Goal: Understand process/instructions: Learn about a topic

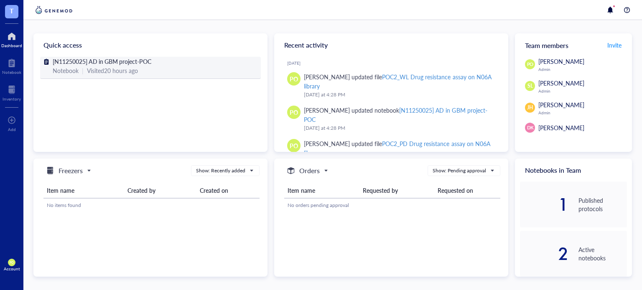
click at [105, 62] on span "[N11250025] AD in GBM project-POC" at bounding box center [102, 61] width 99 height 8
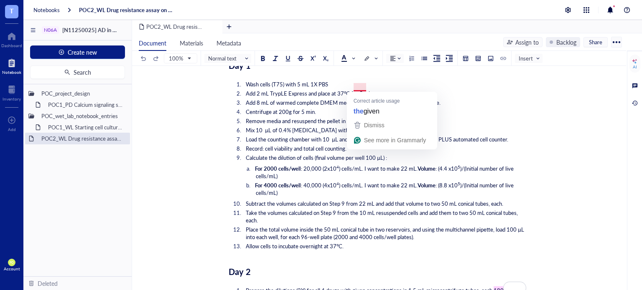
scroll to position [1644, 0]
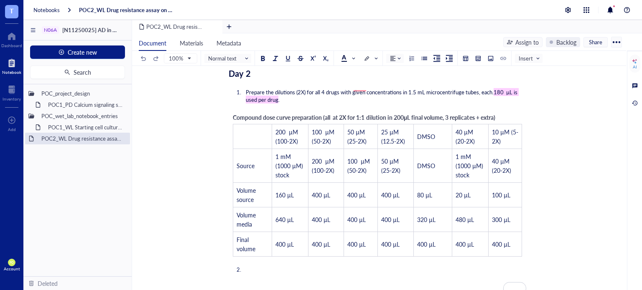
click at [285, 92] on li "Prepare the dilutions (2X) for all 4 drugs with given concentrations in 1.5 mL …" at bounding box center [384, 96] width 284 height 15
click at [509, 115] on div "Compound dose curve preparation (all at 2X for 1:1 dilution in 200 μ L final vo…" at bounding box center [378, 185] width 298 height 153
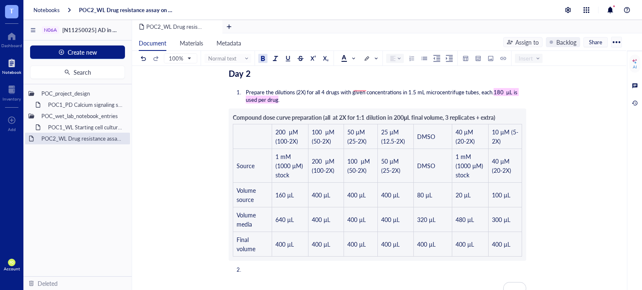
click at [506, 112] on div "Compound dose curve preparation (all at 2X for 1:1 dilution in 200 μ L final vo…" at bounding box center [378, 185] width 298 height 153
click at [495, 113] on span "L final volume, 3 replicates + extra)" at bounding box center [451, 117] width 88 height 8
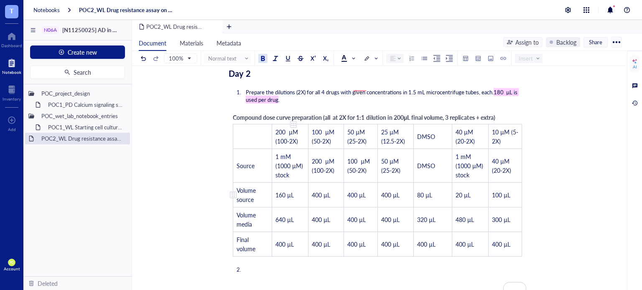
click at [283, 191] on span "160 µL" at bounding box center [284, 195] width 18 height 8
click at [287, 192] on span "160 µL" at bounding box center [284, 195] width 18 height 8
click at [286, 191] on span "160 µL" at bounding box center [284, 195] width 18 height 8
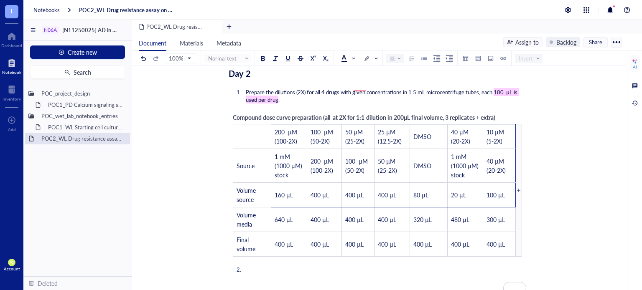
click at [505, 113] on div "Compound dose curve preparation (all at 2X for 1:1 dilution in 200 μ L final vo…" at bounding box center [378, 185] width 298 height 153
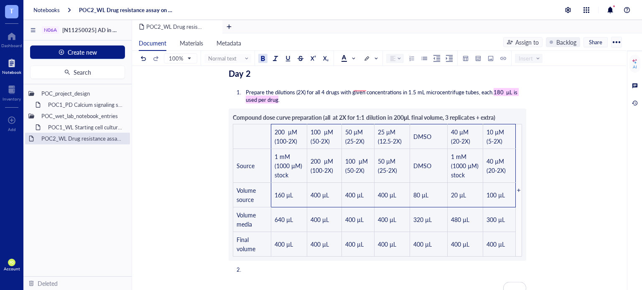
click at [495, 113] on span "L final volume, 3 replicates + extra)" at bounding box center [451, 117] width 88 height 8
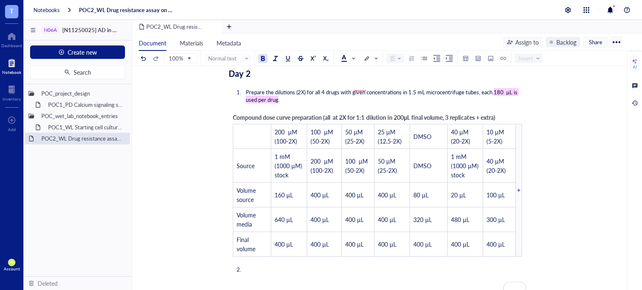
click at [503, 113] on div "Compound dose curve preparation (all at 2X for 1:1 dilution in 200 μ L final vo…" at bounding box center [378, 185] width 298 height 153
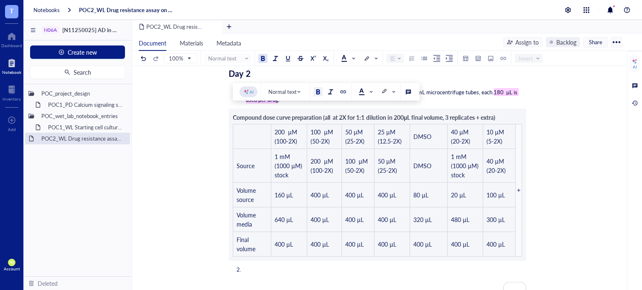
click at [485, 113] on span "L final volume, 3 replicates + extra)" at bounding box center [451, 117] width 88 height 8
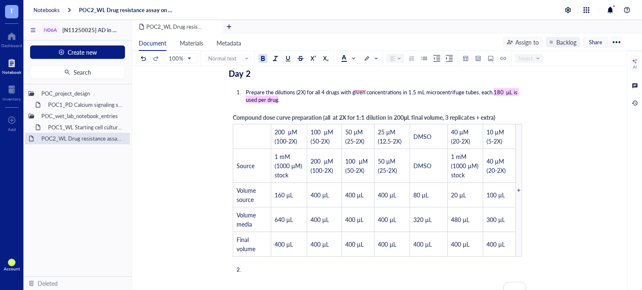
click at [486, 113] on span "L final volume, 3 replicates + extra)" at bounding box center [451, 117] width 88 height 8
click at [323, 113] on span "Compound dose curve preparation (all at 2X for 1:1 dilution in 200" at bounding box center [318, 117] width 171 height 8
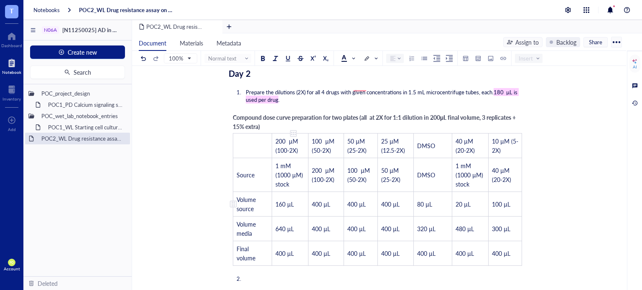
drag, startPoint x: 280, startPoint y: 192, endPoint x: 282, endPoint y: 202, distance: 10.1
click at [281, 192] on td "160 µL" at bounding box center [290, 204] width 36 height 25
click at [286, 200] on span "160 µL" at bounding box center [284, 204] width 18 height 8
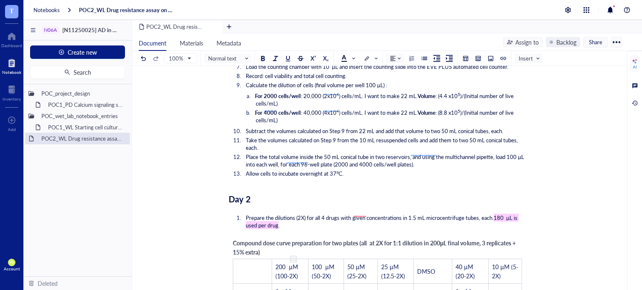
scroll to position [1746, 0]
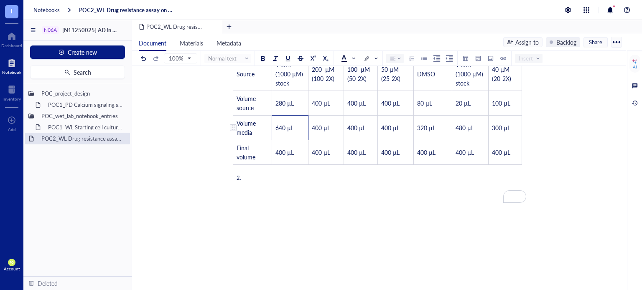
click at [285, 125] on span "640 µL" at bounding box center [284, 128] width 18 height 8
click at [286, 124] on span "640 µL" at bounding box center [284, 128] width 18 height 8
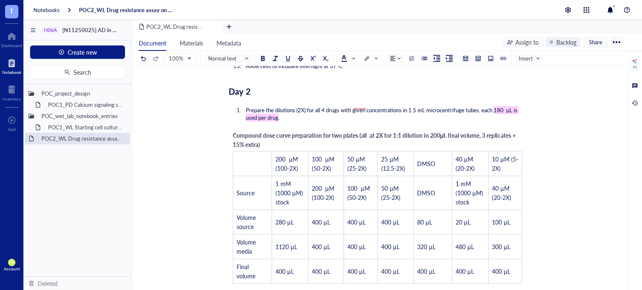
scroll to position [1688, 0]
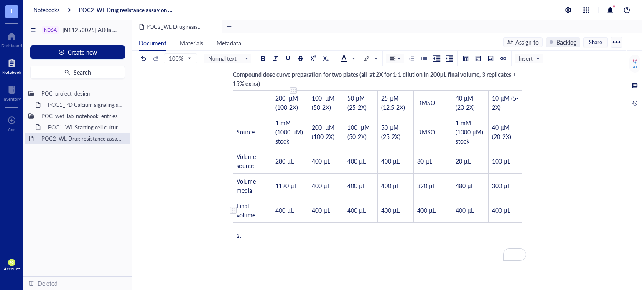
click at [286, 206] on span "400 µL" at bounding box center [284, 210] width 18 height 8
click at [323, 157] on span "400 µL" at bounding box center [321, 161] width 18 height 8
click at [327, 161] on td "﻿" at bounding box center [326, 161] width 36 height 25
click at [317, 158] on span "400 µL" at bounding box center [321, 161] width 18 height 8
click at [318, 157] on span "400 µL" at bounding box center [321, 161] width 18 height 8
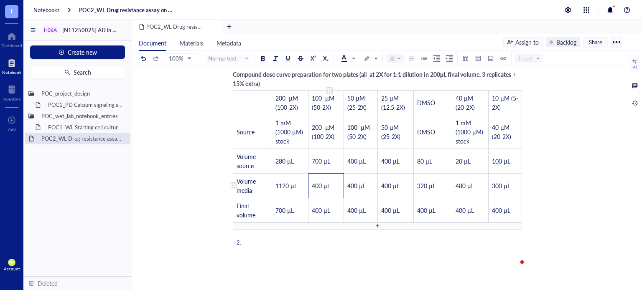
click at [316, 182] on span "400 µL" at bounding box center [321, 186] width 18 height 8
click at [316, 206] on span "400 µL" at bounding box center [321, 210] width 18 height 8
drag, startPoint x: 332, startPoint y: 212, endPoint x: 323, endPoint y: 170, distance: 42.8
click at [323, 170] on tbody "﻿ 200 µM (100-2X) 100 µM (50-2X) 50 µM (25-2X) 25 µM (12.5-2X) DMSO 40 µM (20-2…" at bounding box center [377, 156] width 289 height 132
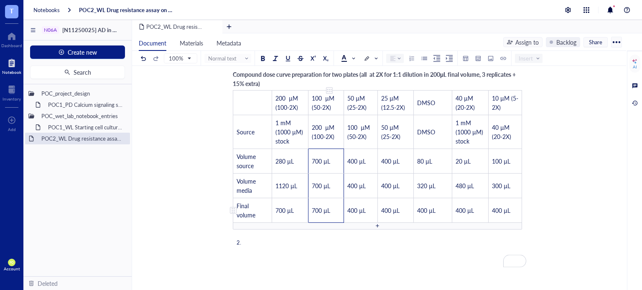
drag, startPoint x: 316, startPoint y: 153, endPoint x: 336, endPoint y: 195, distance: 47.3
click at [336, 195] on tbody "﻿ 200 µM (100-2X) 100 µM (50-2X) 50 µM (25-2X) 25 µM (12.5-2X) DMSO 40 µM (20-2…" at bounding box center [377, 156] width 289 height 132
click at [316, 157] on span "700 µL" at bounding box center [321, 161] width 18 height 8
drag, startPoint x: 314, startPoint y: 157, endPoint x: 333, endPoint y: 186, distance: 34.9
click at [333, 188] on tbody "﻿ 200 µM (100-2X) 100 µM (50-2X) 50 µM (25-2X) 25 µM (12.5-2X) DMSO 40 µM (20-2…" at bounding box center [377, 156] width 289 height 132
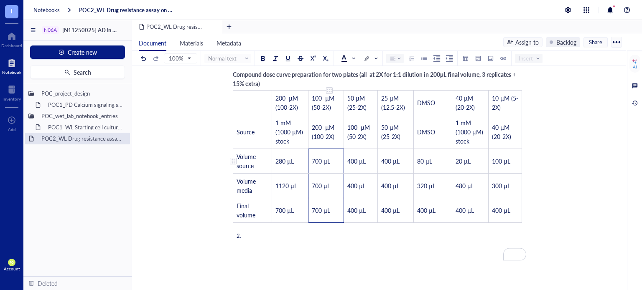
drag, startPoint x: 334, startPoint y: 206, endPoint x: 325, endPoint y: 150, distance: 57.6
click at [325, 150] on tbody "﻿ 200 µM (100-2X) 100 µM (50-2X) 50 µM (25-2X) 25 µM (12.5-2X) DMSO 40 µM (20-2…" at bounding box center [377, 156] width 289 height 132
click at [356, 157] on span "400 µL" at bounding box center [356, 161] width 18 height 8
click at [392, 157] on span "400 µL" at bounding box center [390, 161] width 18 height 8
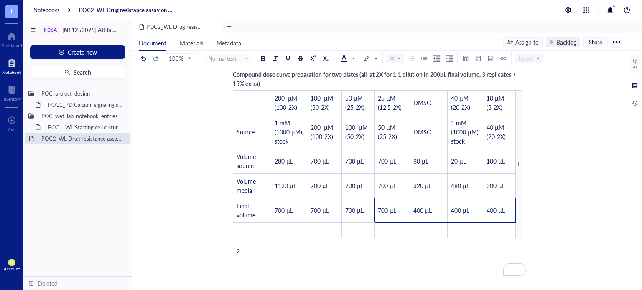
click at [435, 234] on div "Compound dose curve preparation for two plates (all at 2X for 1:1 dilution in 2…" at bounding box center [378, 154] width 298 height 177
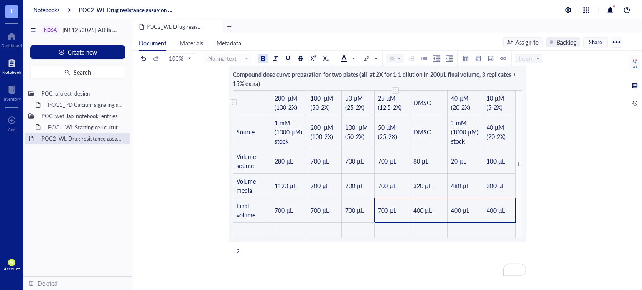
click at [404, 105] on td "25 µM (12.5-2X)" at bounding box center [392, 102] width 36 height 25
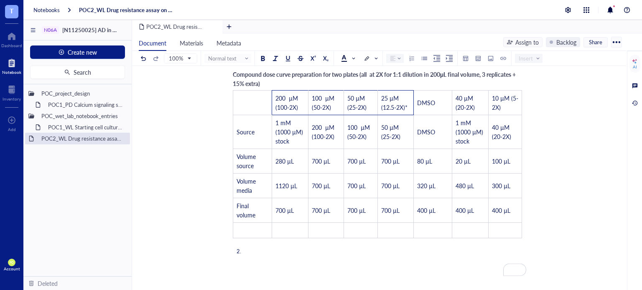
click at [279, 80] on div "Compound dose curve preparation for two plates (all at 2X for 1:1 dilution in 2…" at bounding box center [377, 79] width 289 height 18
click at [431, 206] on span "400 µL" at bounding box center [426, 210] width 18 height 8
click at [437, 206] on td "400 µL" at bounding box center [433, 210] width 38 height 25
click at [425, 157] on span "80 µL" at bounding box center [424, 161] width 15 height 8
click at [431, 158] on span "140 µL" at bounding box center [427, 161] width 20 height 8
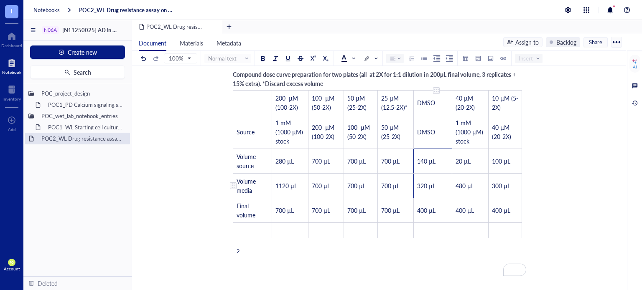
click at [427, 182] on span "320 µL" at bounding box center [426, 186] width 18 height 8
drag, startPoint x: 428, startPoint y: 183, endPoint x: 417, endPoint y: 184, distance: 10.5
click at [417, 184] on span "320 µL" at bounding box center [426, 186] width 18 height 8
click at [420, 206] on span "400 µL" at bounding box center [426, 210] width 18 height 8
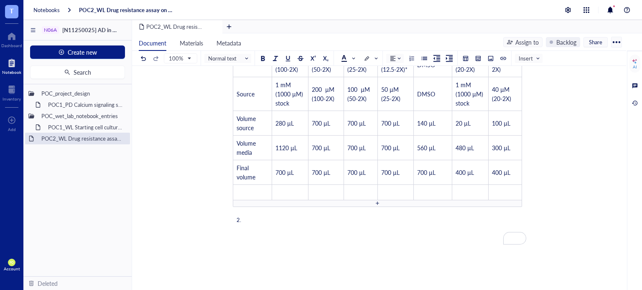
scroll to position [1676, 0]
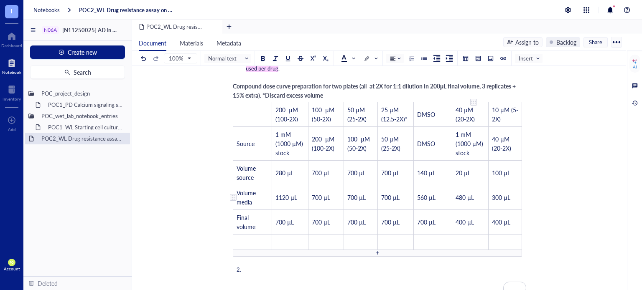
click at [462, 193] on span "480 µL" at bounding box center [465, 197] width 18 height 8
click at [459, 218] on span "400 µL" at bounding box center [465, 222] width 18 height 8
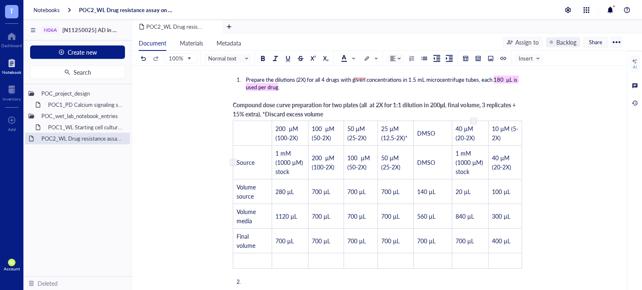
scroll to position [1644, 0]
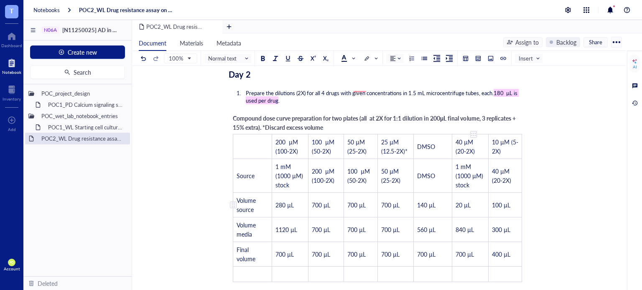
click at [458, 201] on span "20 µL" at bounding box center [463, 205] width 15 height 8
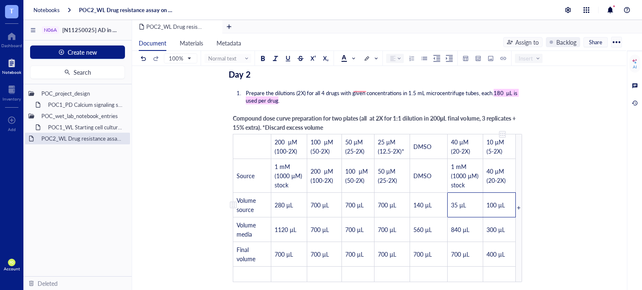
click at [495, 201] on span "100 µL" at bounding box center [495, 205] width 18 height 8
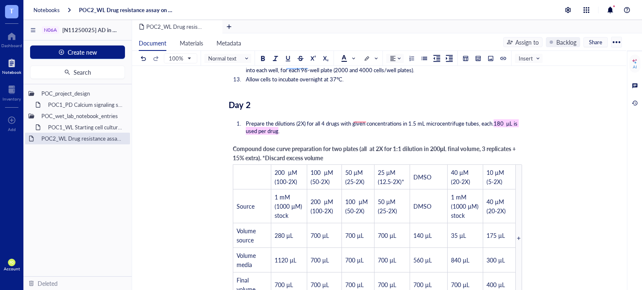
scroll to position [1741, 0]
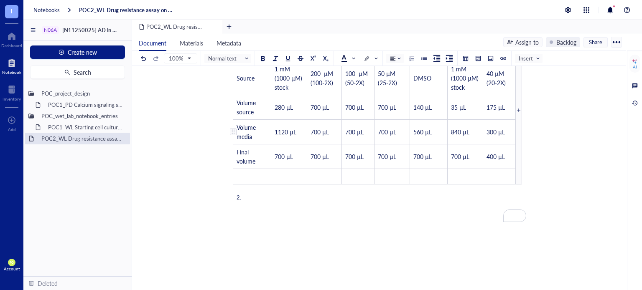
click at [496, 131] on td "300 µL" at bounding box center [499, 132] width 33 height 25
click at [496, 153] on span "400 µL" at bounding box center [495, 157] width 18 height 8
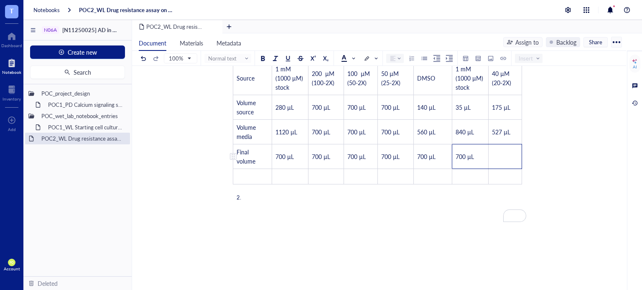
click at [458, 153] on span "700 µL" at bounding box center [465, 157] width 18 height 8
click at [497, 151] on td "﻿" at bounding box center [499, 156] width 33 height 25
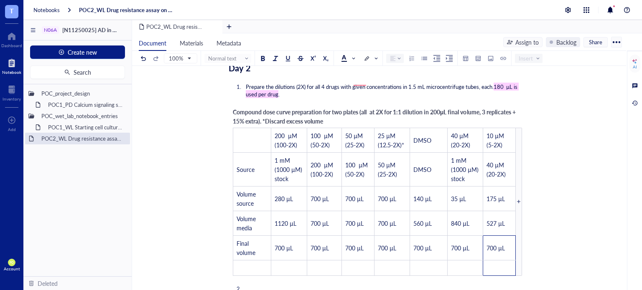
scroll to position [1672, 0]
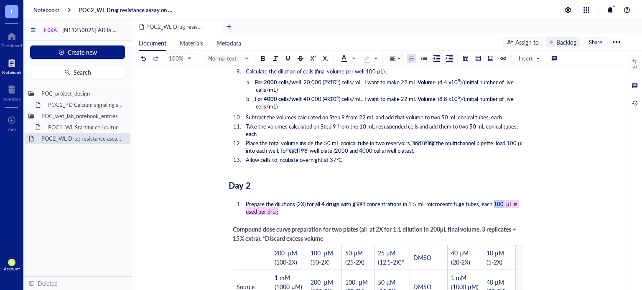
drag, startPoint x: 506, startPoint y: 200, endPoint x: 496, endPoint y: 199, distance: 9.3
click at [496, 200] on span "180 µL is used per drug" at bounding box center [382, 207] width 273 height 15
click at [346, 204] on li "Prepare the dilutions (2X) for all 4 drugs with given concentrations in 1.5 mL …" at bounding box center [384, 208] width 284 height 15
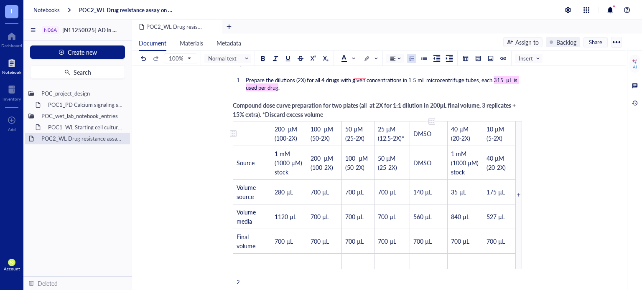
scroll to position [1672, 0]
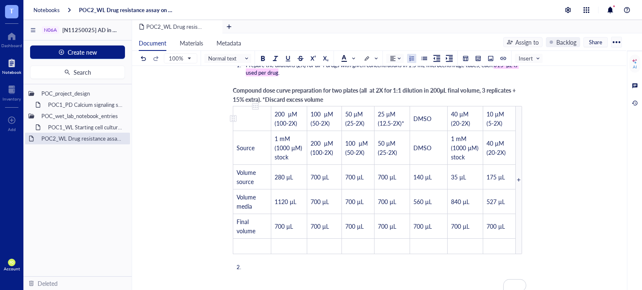
click at [239, 106] on td "﻿" at bounding box center [252, 118] width 38 height 25
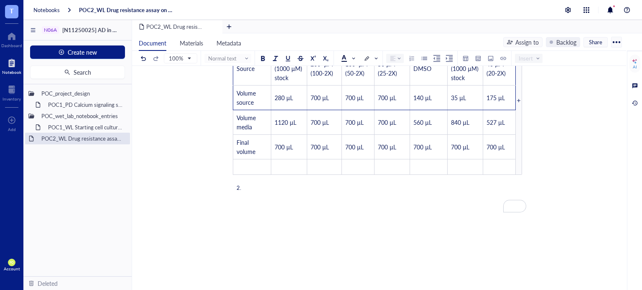
scroll to position [1739, 0]
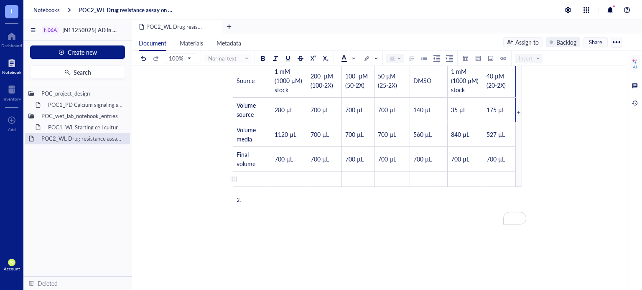
click at [252, 171] on td "﻿" at bounding box center [252, 178] width 38 height 15
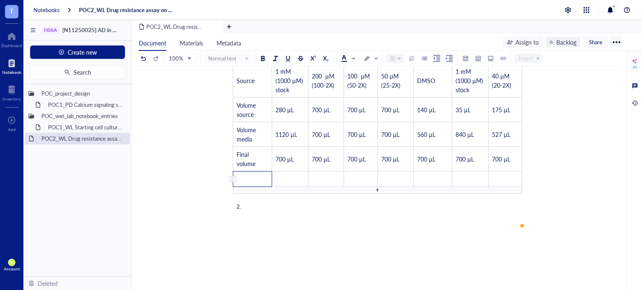
click at [234, 176] on div "To enrich screen reader interactions, please activate Accessibility in Grammarl…" at bounding box center [233, 179] width 6 height 6
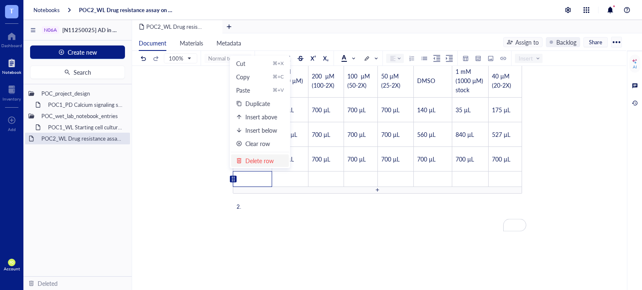
click at [245, 159] on div "Delete row" at bounding box center [259, 160] width 28 height 9
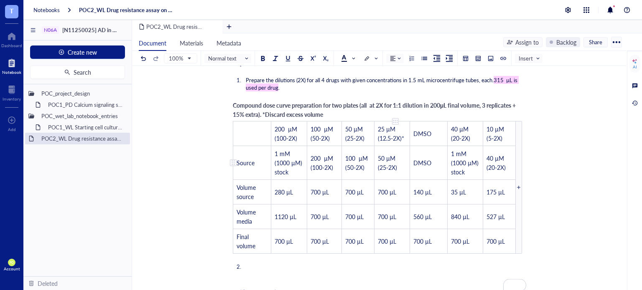
scroll to position [1669, 0]
